Goal: Task Accomplishment & Management: Complete application form

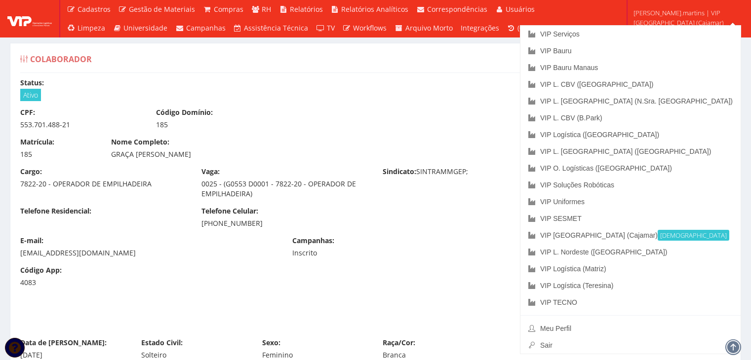
scroll to position [559, 0]
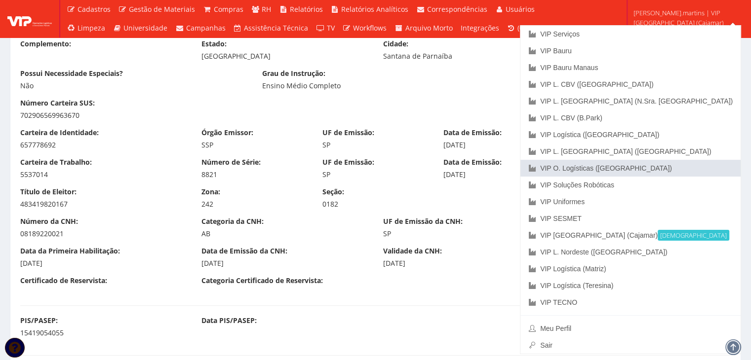
click at [707, 168] on link "VIP O. Logísticas ([GEOGRAPHIC_DATA])" at bounding box center [630, 168] width 220 height 17
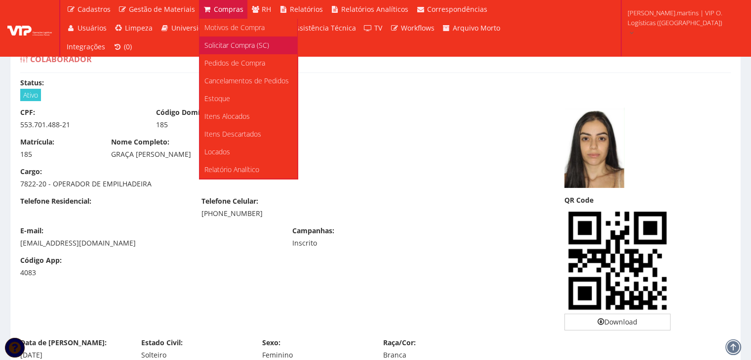
click at [231, 47] on span "Solicitar Compra (SC)" at bounding box center [236, 44] width 65 height 9
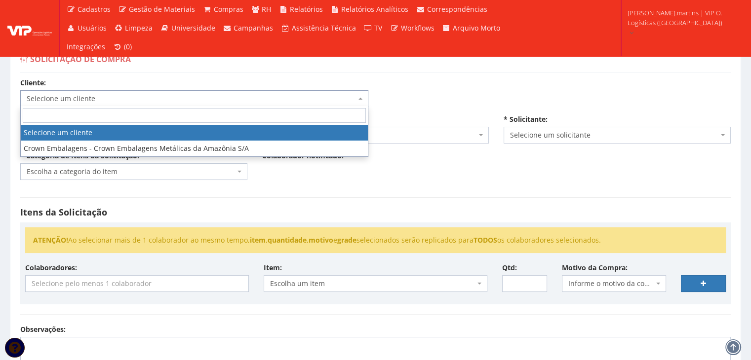
click at [154, 102] on span "Selecione um cliente" at bounding box center [191, 99] width 329 height 10
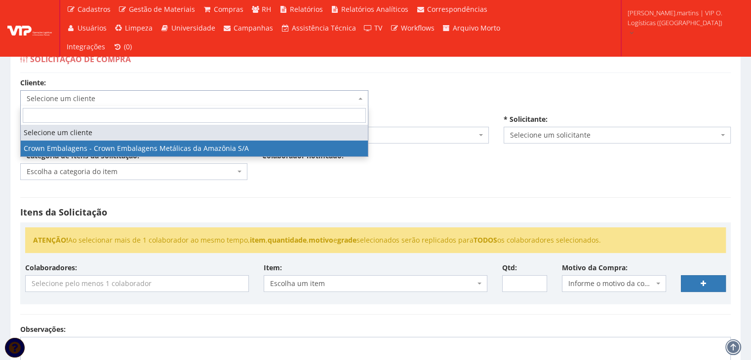
select select "34"
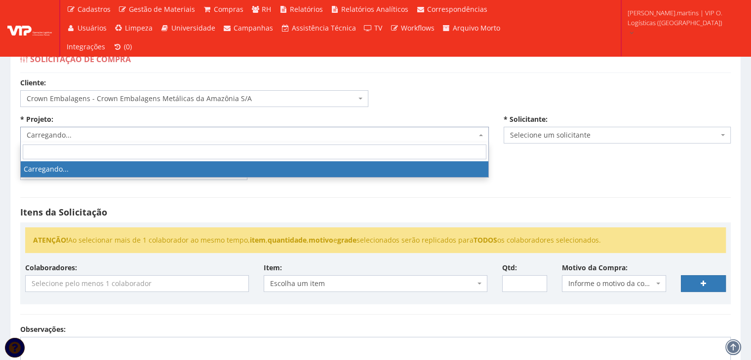
click at [145, 132] on span "Carregando..." at bounding box center [252, 135] width 450 height 10
click at [143, 133] on span "Selecione um projeto" at bounding box center [252, 135] width 450 height 10
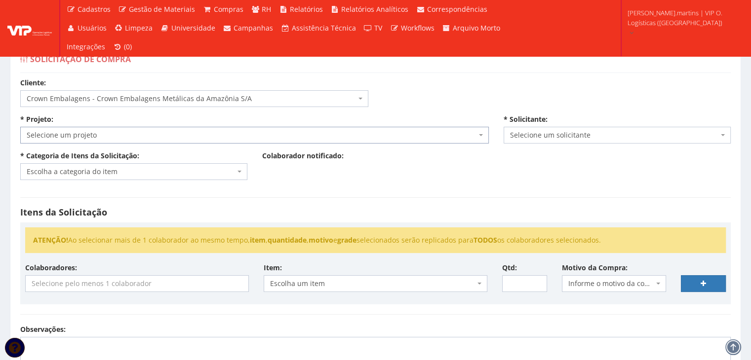
click at [141, 137] on span "Selecione um projeto" at bounding box center [252, 135] width 450 height 10
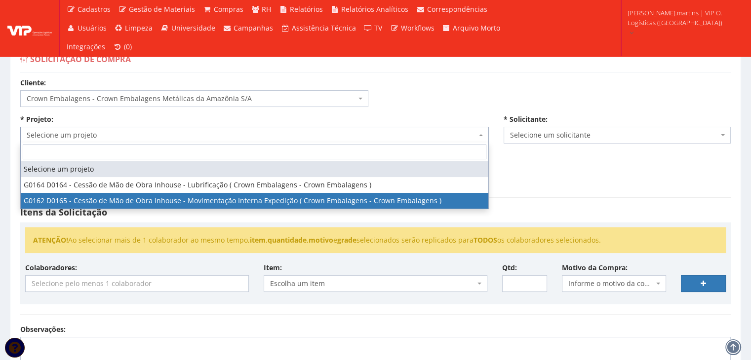
select select "162"
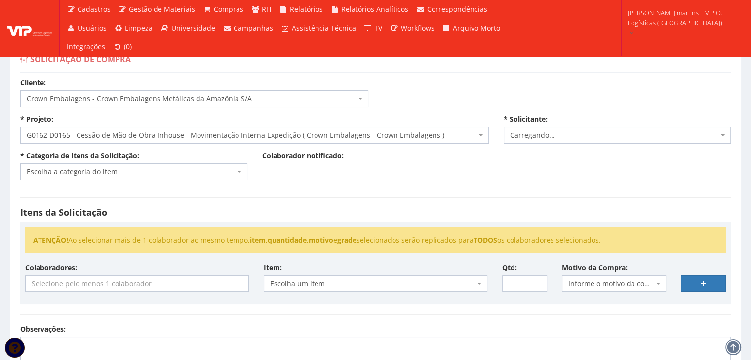
click at [138, 161] on div "* Categoria de Itens da Solicitação: Escolha a categoria do item EPIs (Não durá…" at bounding box center [134, 165] width 242 height 29
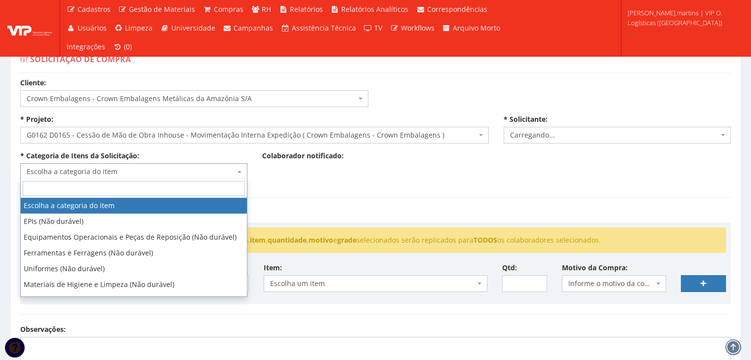
click at [138, 170] on span "Escolha a categoria do item" at bounding box center [131, 172] width 208 height 10
select select "2471"
type input "ass"
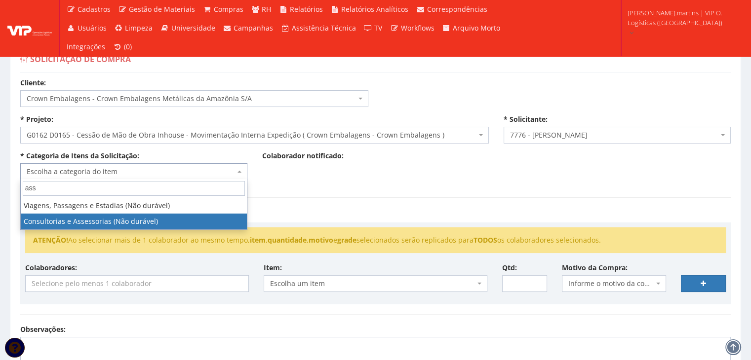
select select "35"
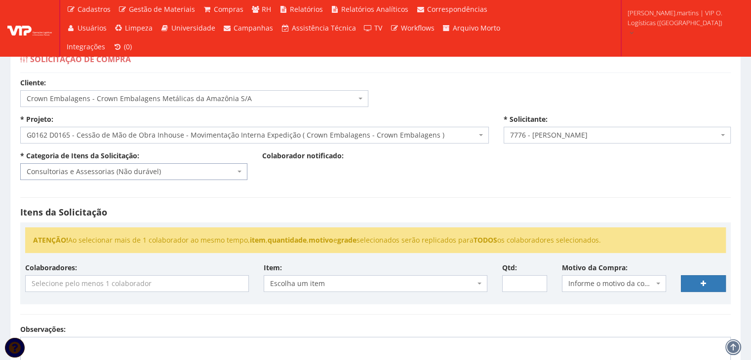
click at [157, 281] on input "search" at bounding box center [137, 284] width 223 height 16
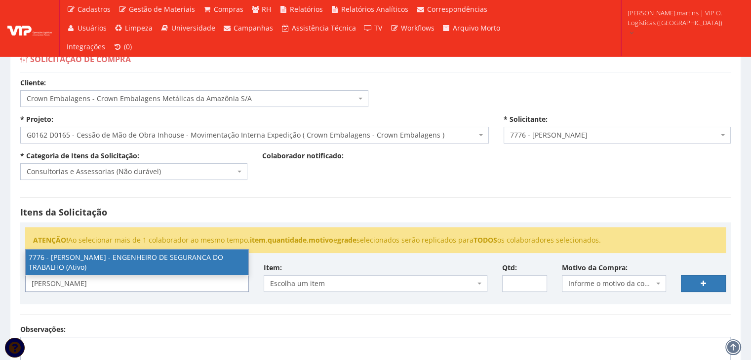
type input "rodrigo"
select select "2471"
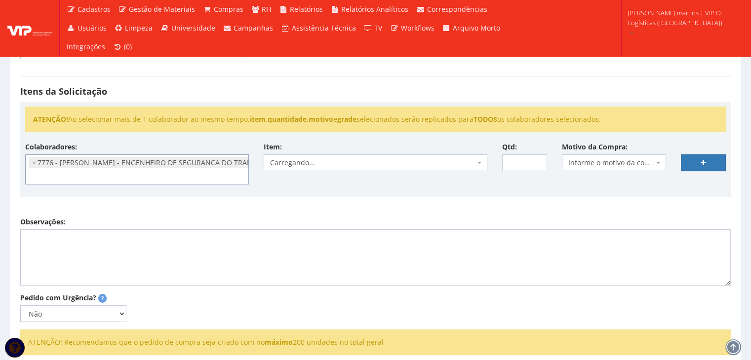
scroll to position [131, 0]
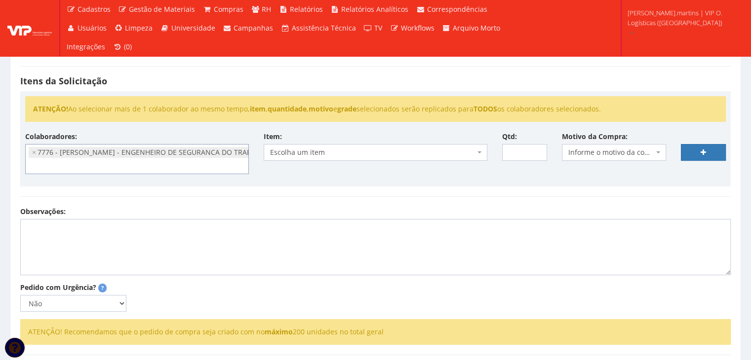
click at [191, 155] on li "× 7776 - RODRIGO ADRIANO MARTINS - ENGENHEIRO DE SEGURANCA DO TRABALHO (Ativo)" at bounding box center [162, 152] width 267 height 11
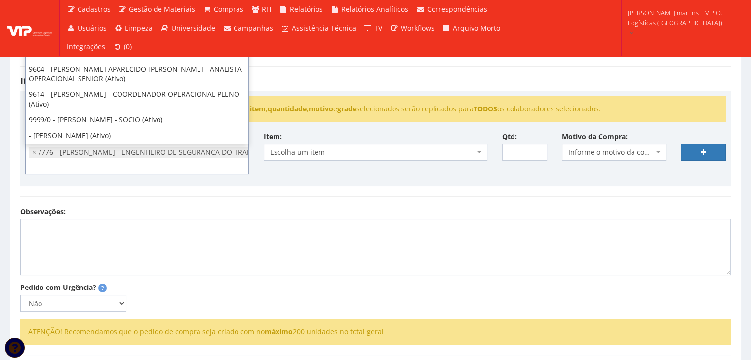
scroll to position [280, 0]
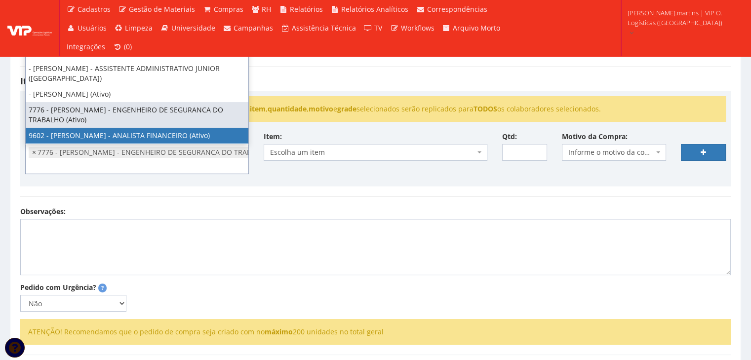
click at [35, 149] on span "×" at bounding box center [34, 153] width 4 height 10
select select
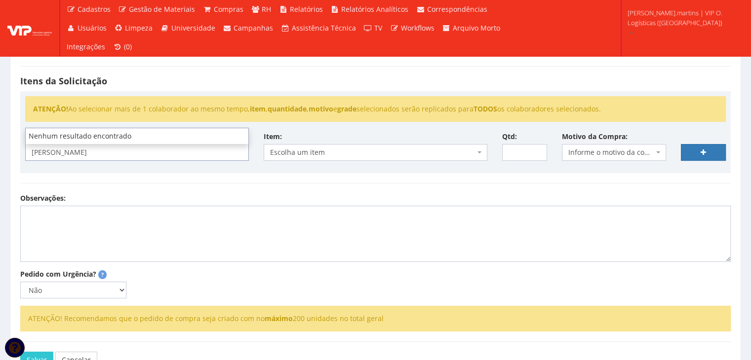
type input "sergio"
click at [110, 170] on div "ATENÇÃO! Ao selecionar mais de 1 colaborador ao mesmo tempo, item , quantidade …" at bounding box center [375, 132] width 710 height 82
click at [103, 151] on input "search" at bounding box center [137, 153] width 223 height 16
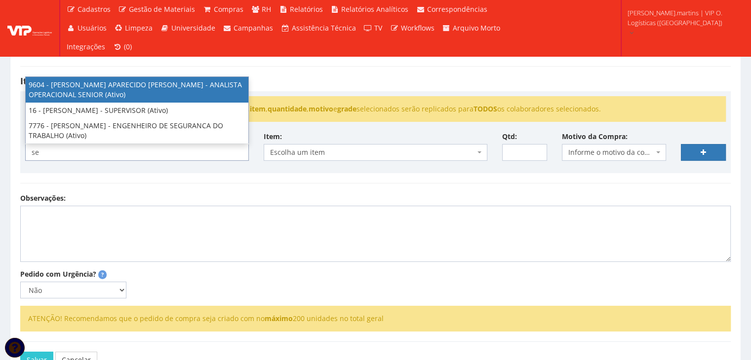
type input "s"
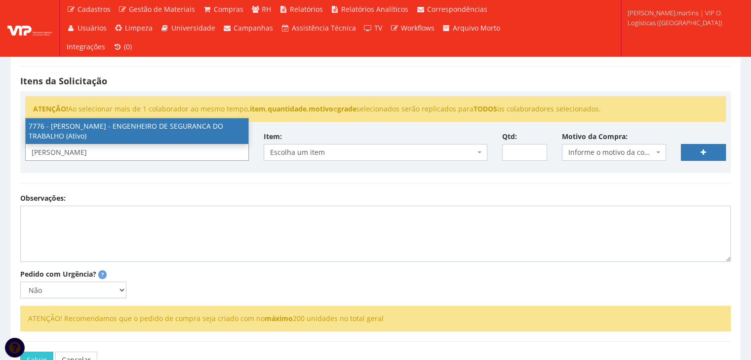
type input "rodrigo"
select select "2471"
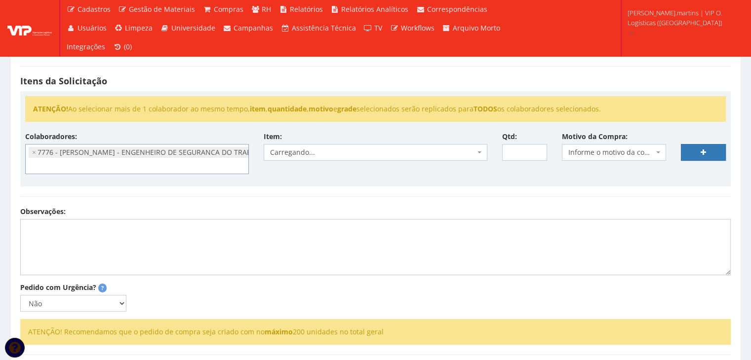
click at [328, 154] on span "Carregando..." at bounding box center [372, 153] width 205 height 10
click at [325, 154] on span "Carregando..." at bounding box center [372, 153] width 205 height 10
click at [325, 154] on span "Escolha um item" at bounding box center [372, 153] width 205 height 10
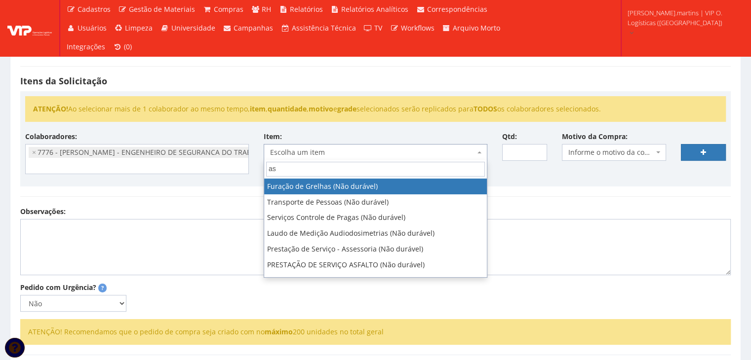
type input "ass"
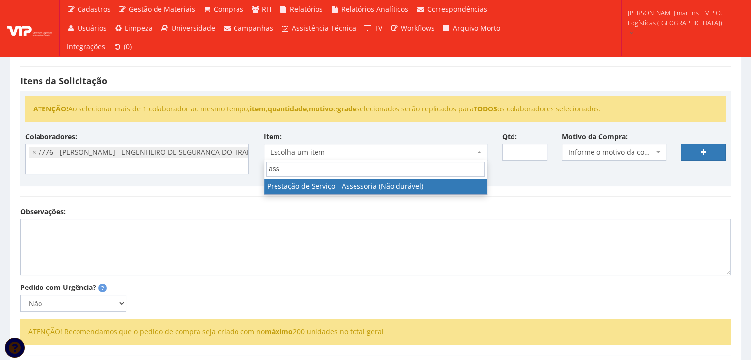
select select "1376"
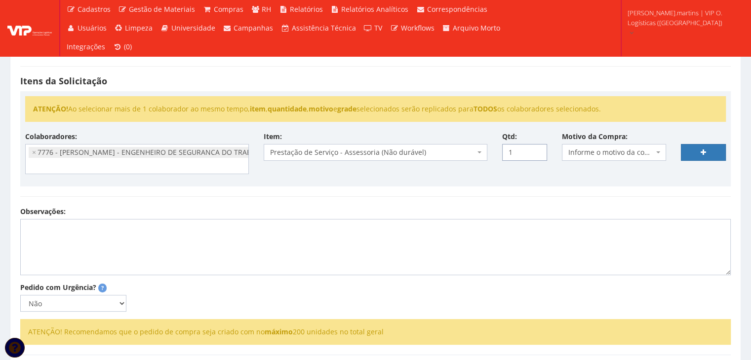
type input "1"
click at [539, 150] on input "1" at bounding box center [524, 152] width 45 height 17
click at [602, 150] on span "Informe o motivo da compra" at bounding box center [611, 153] width 86 height 10
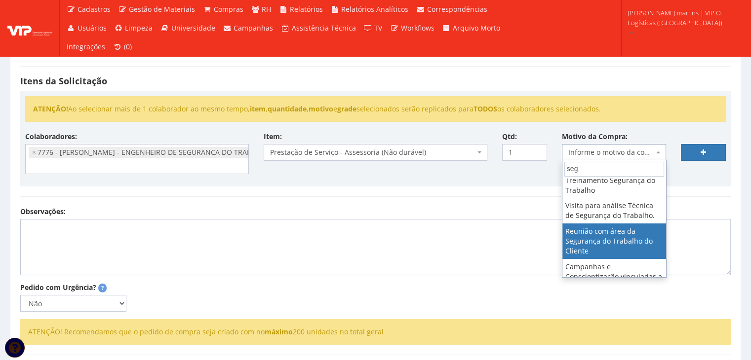
scroll to position [0, 0]
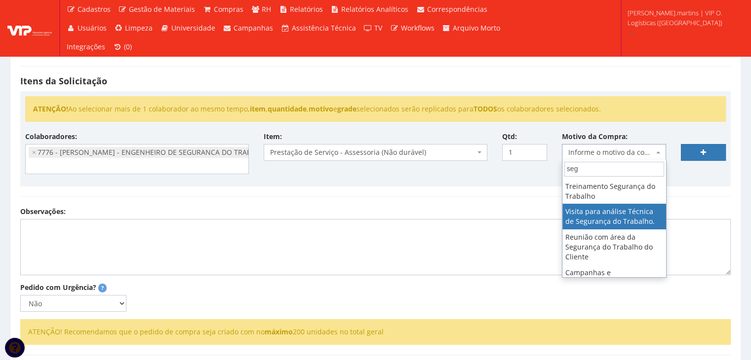
type input "seg"
drag, startPoint x: 638, startPoint y: 216, endPoint x: 650, endPoint y: 194, distance: 25.0
select select "38"
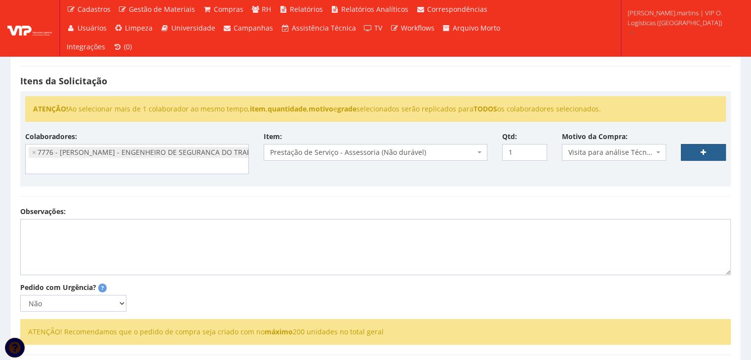
click at [690, 154] on link at bounding box center [703, 152] width 45 height 17
select select
type input "0"
select select
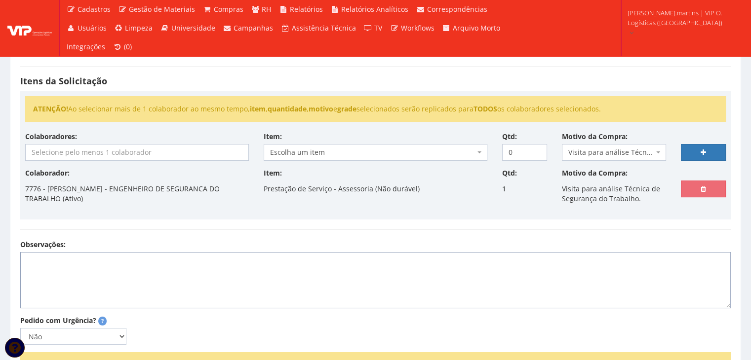
click at [407, 266] on textarea "Observações:" at bounding box center [375, 280] width 710 height 56
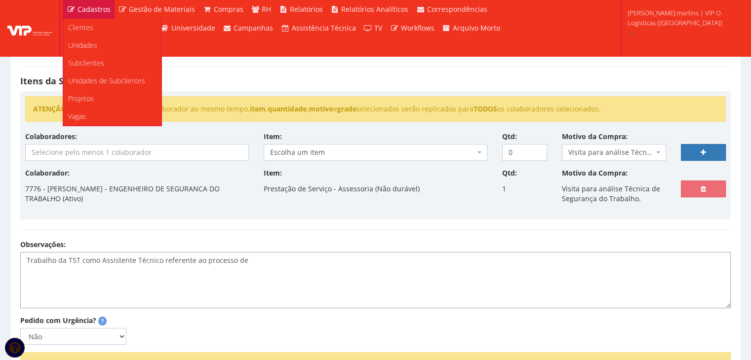
paste textarea "SERGIO JOSE VIEIRA FRANCO"
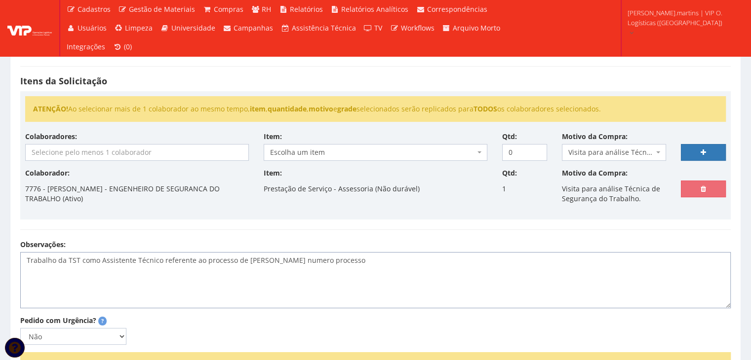
paste textarea ": 0000752-54.2025.5.18.0103"
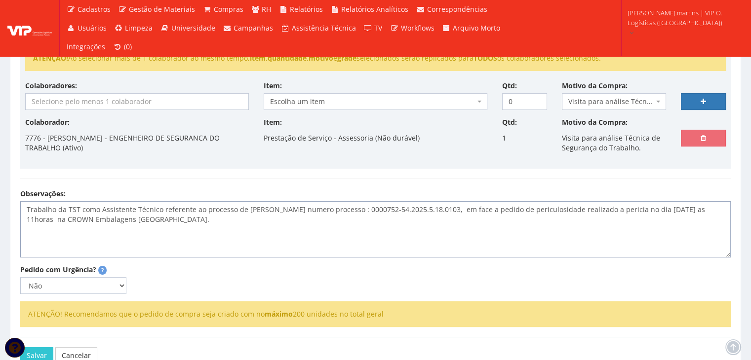
scroll to position [197, 0]
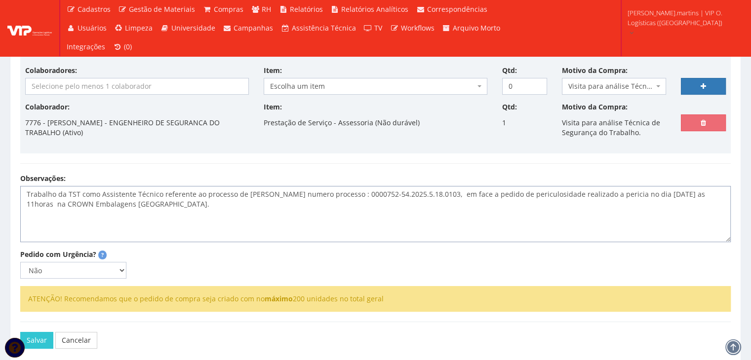
type textarea "Trabalho da TST como Assistente Técnico referente ao processo de SERGIO JOSE VI…"
click at [120, 271] on select "Não Sim" at bounding box center [73, 270] width 106 height 17
select select "1"
click at [20, 262] on select "Não Sim" at bounding box center [73, 270] width 106 height 17
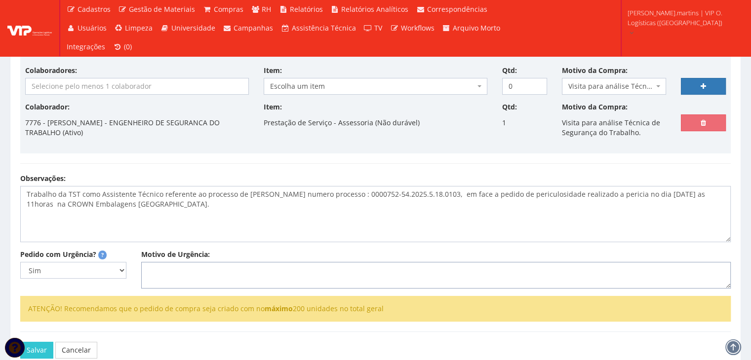
click at [170, 271] on textarea "Motivo de Urgência:" at bounding box center [435, 275] width 589 height 27
click at [248, 273] on textarea "Pagamento para o dia" at bounding box center [435, 275] width 589 height 27
paste textarea "68992374351"
click at [272, 272] on textarea "Pagamento para o dia 10/09 cheve pix 68992374351" at bounding box center [435, 275] width 589 height 27
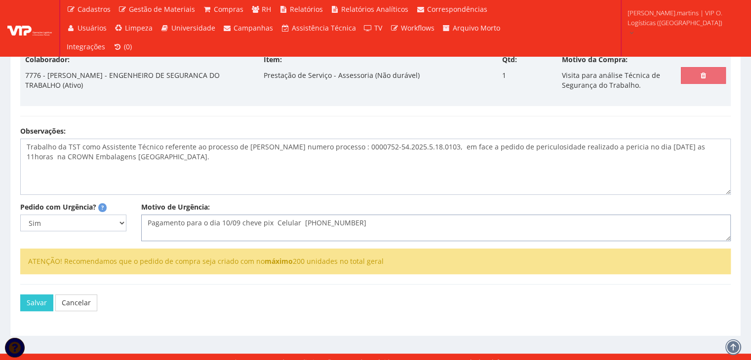
scroll to position [253, 0]
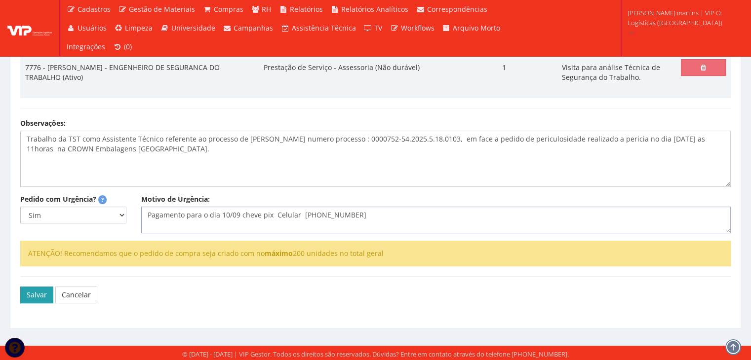
type textarea "Pagamento para o dia 10/09 cheve pix Celular 68992374351"
click at [30, 292] on button "Salvar" at bounding box center [36, 295] width 33 height 17
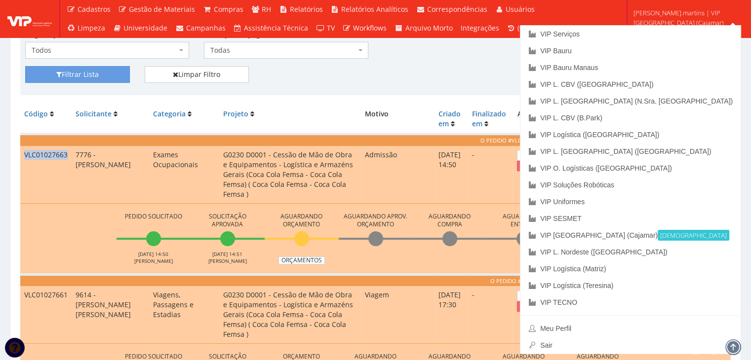
scroll to position [230, 0]
click at [662, 55] on link "VIP Bauru" at bounding box center [630, 50] width 220 height 17
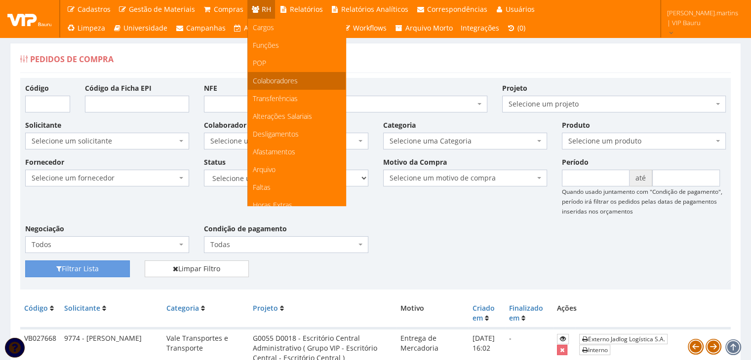
click at [278, 79] on span "Colaboradores" at bounding box center [275, 80] width 45 height 9
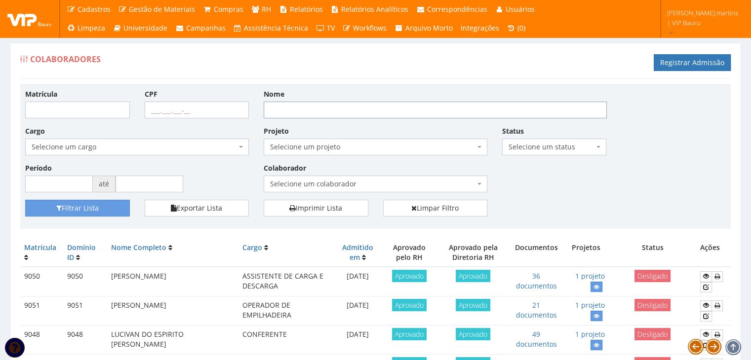
click at [309, 110] on input "Nome" at bounding box center [435, 110] width 343 height 17
type input "kemi"
click at [91, 209] on button "Filtrar Lista" at bounding box center [77, 208] width 105 height 17
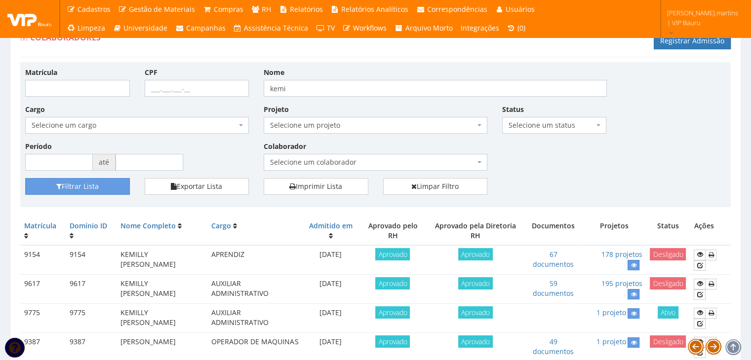
scroll to position [33, 0]
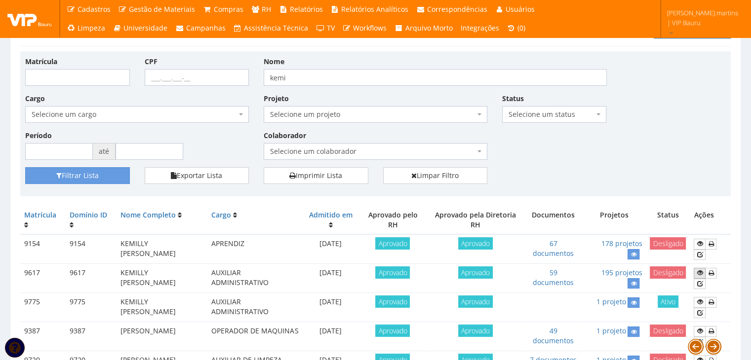
click at [704, 271] on link at bounding box center [700, 273] width 12 height 10
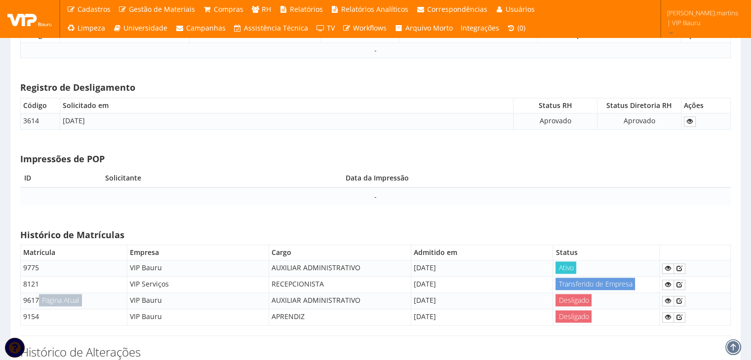
scroll to position [8574, 0]
